Goal: Book appointment/travel/reservation

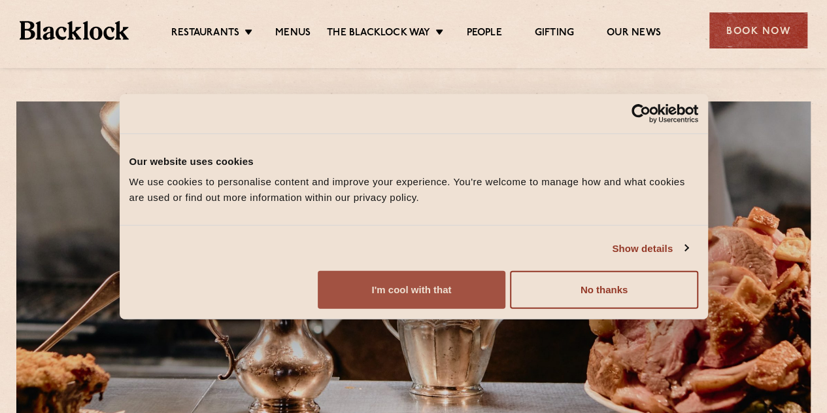
click at [505, 309] on button "I'm cool with that" at bounding box center [412, 290] width 188 height 38
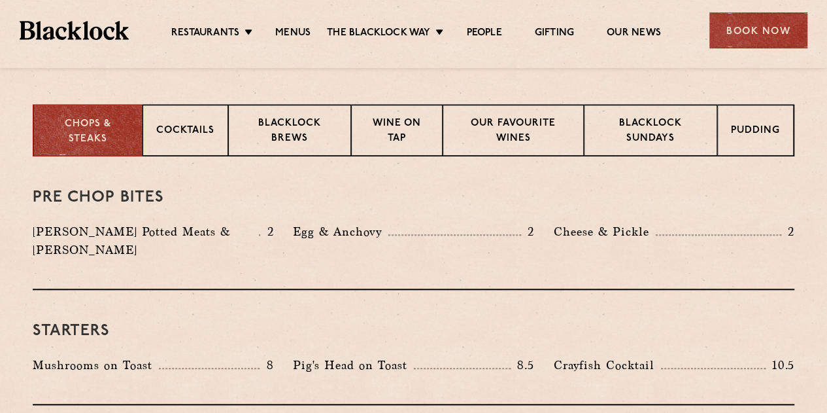
scroll to position [498, 0]
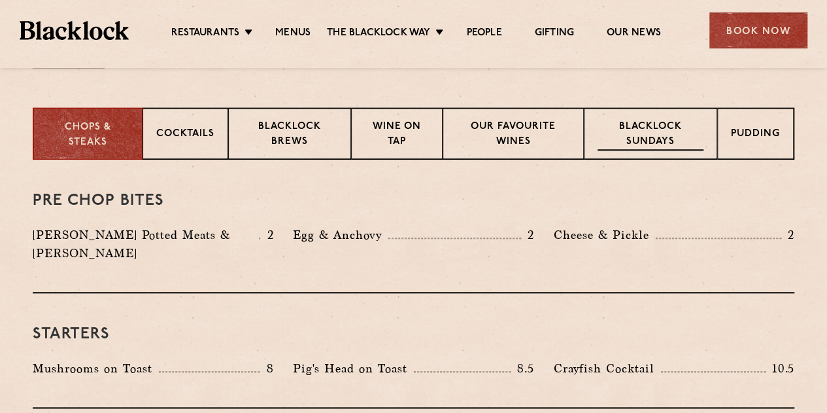
click at [643, 130] on p "Blacklock Sundays" at bounding box center [651, 135] width 106 height 31
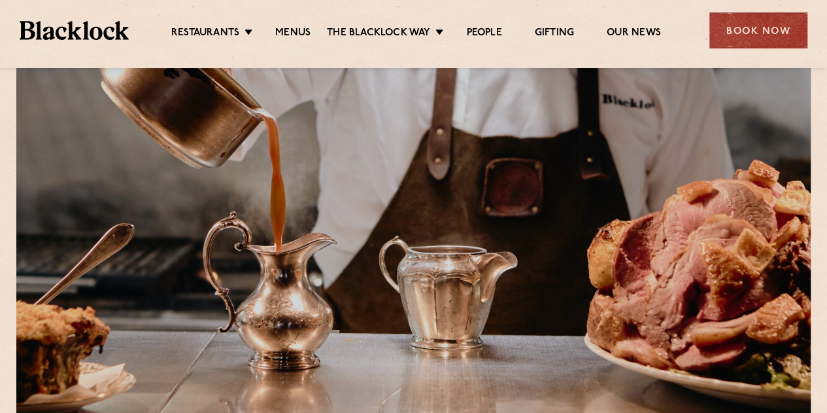
scroll to position [44, 0]
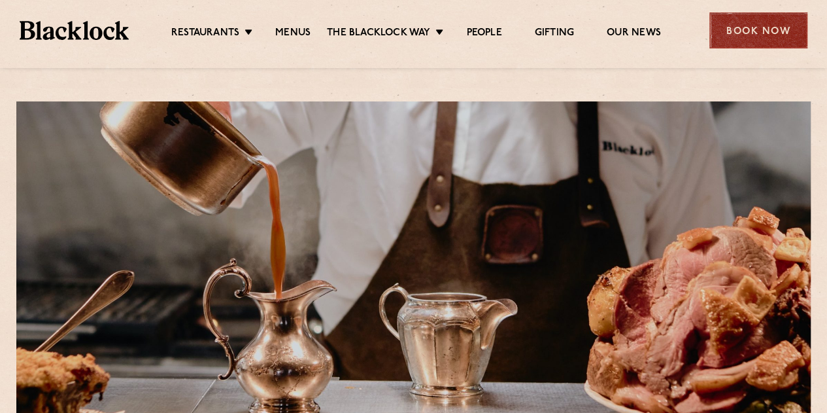
click at [758, 31] on div "Book Now" at bounding box center [758, 30] width 98 height 36
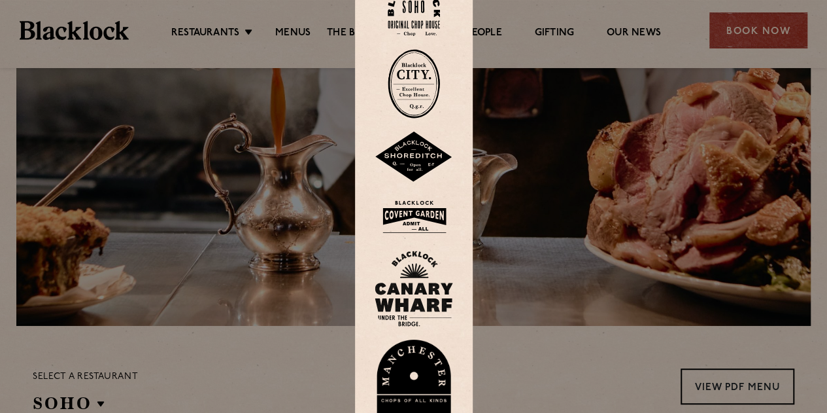
scroll to position [148, 0]
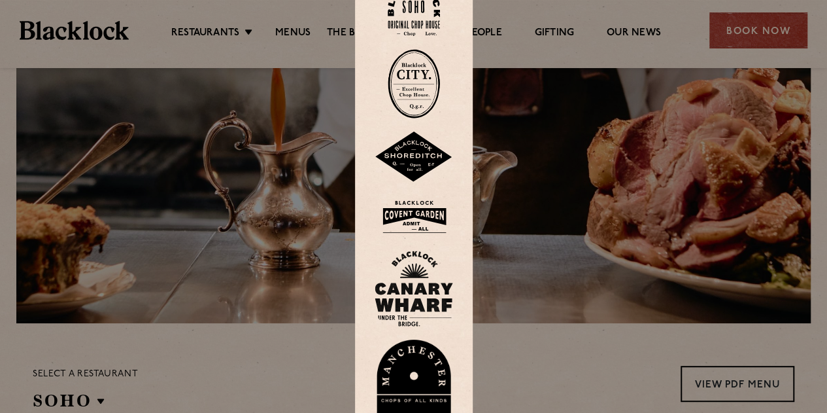
click at [424, 15] on img at bounding box center [414, 9] width 52 height 53
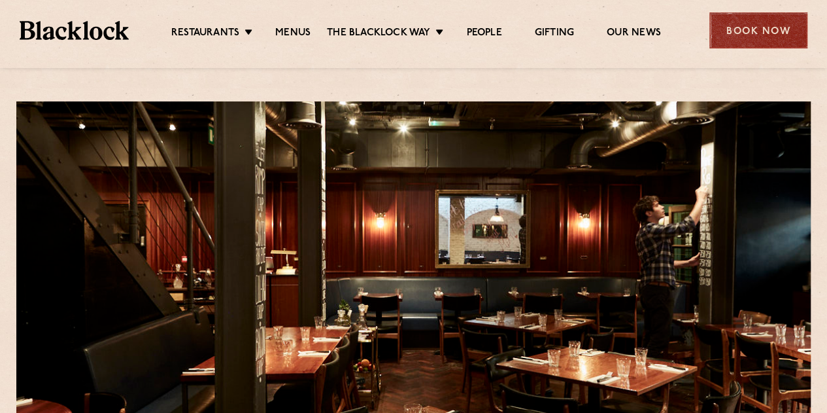
click at [744, 29] on div "Book Now" at bounding box center [758, 30] width 98 height 36
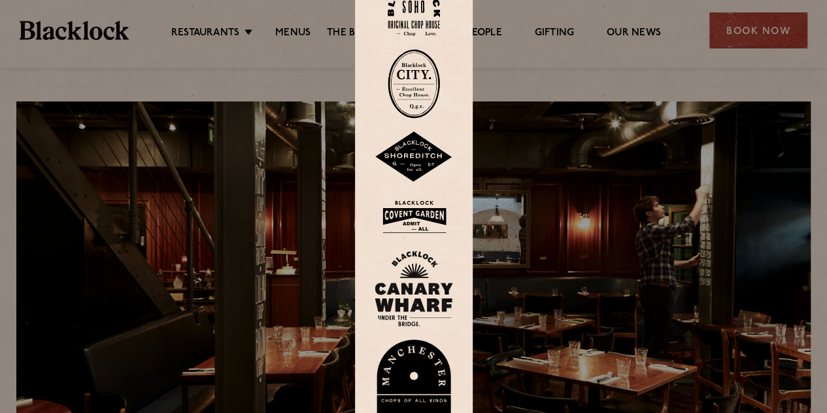
click at [423, 12] on img at bounding box center [414, 9] width 52 height 53
